Goal: Find specific page/section: Find specific page/section

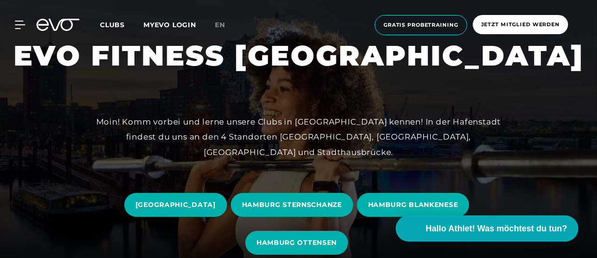
click at [196, 26] on link "MYEVO LOGIN" at bounding box center [170, 25] width 53 height 8
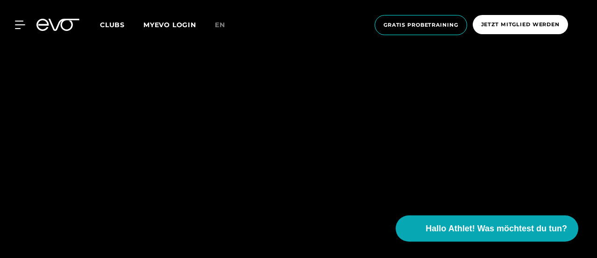
click at [125, 26] on span "Clubs" at bounding box center [112, 25] width 25 height 8
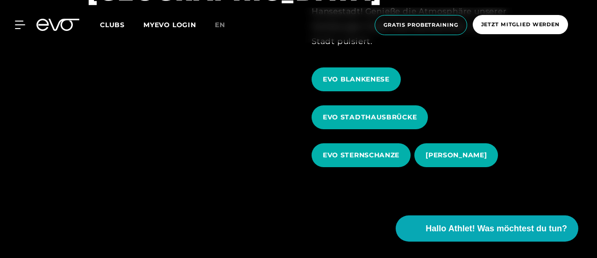
scroll to position [345, 0]
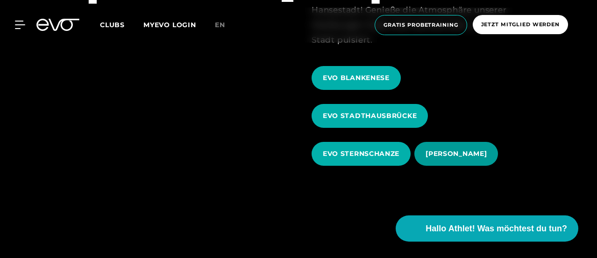
click at [443, 154] on span "EVO OTTENSEN" at bounding box center [456, 154] width 61 height 10
